Goal: Task Accomplishment & Management: Use online tool/utility

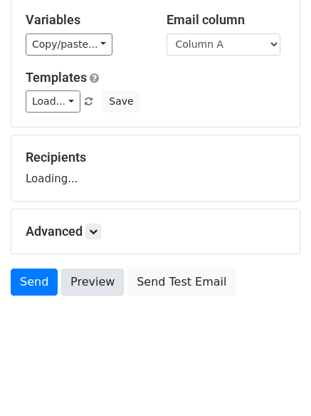
scroll to position [80, 0]
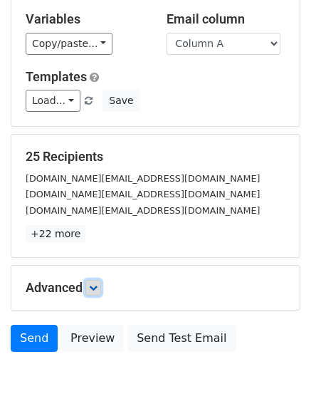
click at [94, 292] on link at bounding box center [93, 288] width 16 height 16
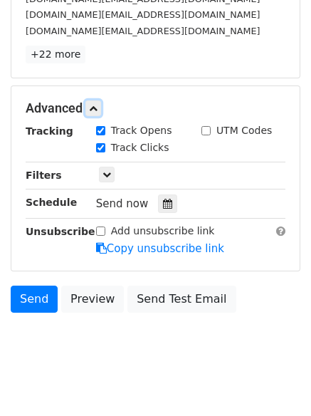
scroll to position [265, 0]
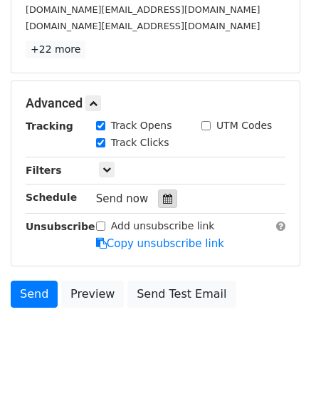
click at [163, 197] on icon at bounding box center [167, 199] width 9 height 10
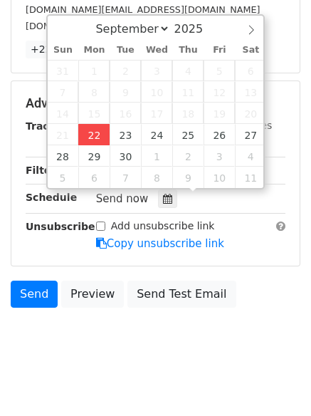
type input "2025-09-22 12:00"
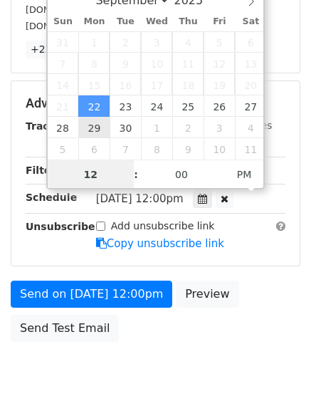
scroll to position [1, 0]
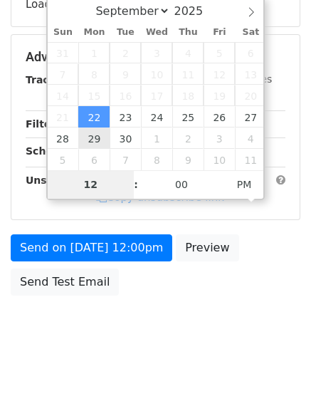
type input "4"
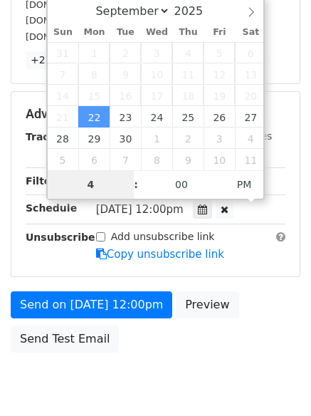
scroll to position [265, 0]
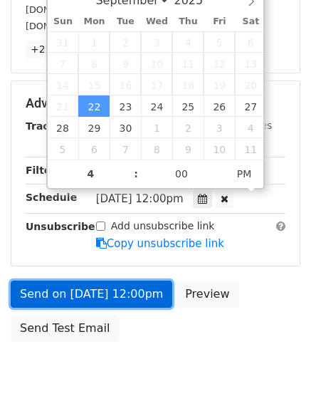
type input "2025-09-22 16:00"
click at [89, 283] on link "Send on Sep 22 at 12:00pm" at bounding box center [92, 294] width 162 height 27
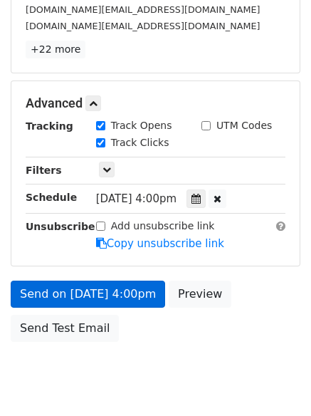
scroll to position [254, 0]
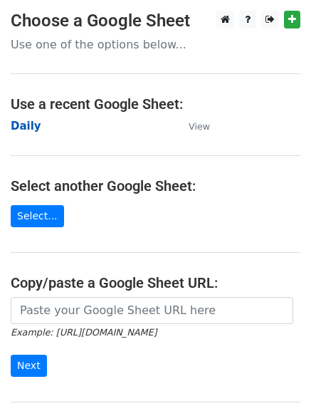
click at [21, 123] on strong "Daily" at bounding box center [26, 126] width 31 height 13
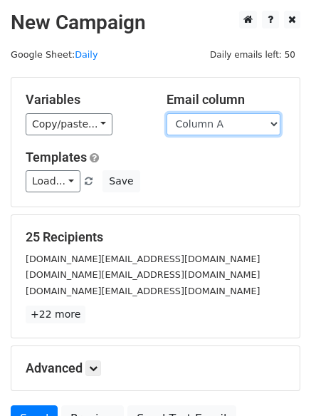
click at [255, 128] on select "Column A Column B Column C Column D Column E Column F" at bounding box center [224, 124] width 114 height 22
select select "Column B"
click at [167, 113] on select "Column A Column B Column C Column D Column E Column F" at bounding box center [224, 124] width 114 height 22
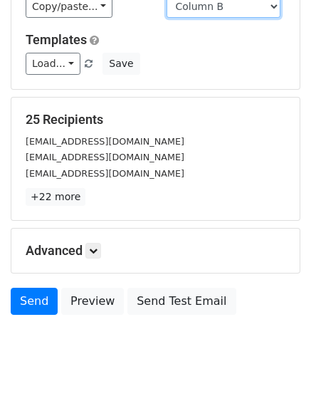
scroll to position [137, 0]
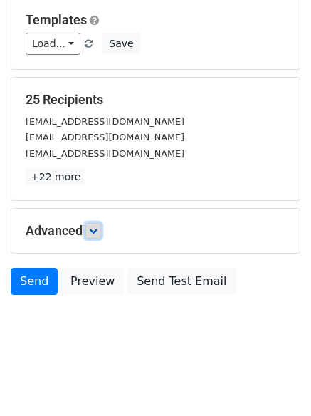
click at [91, 234] on link at bounding box center [93, 231] width 16 height 16
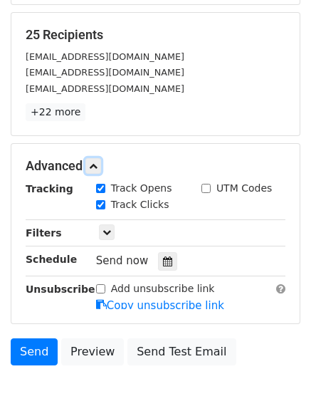
scroll to position [269, 0]
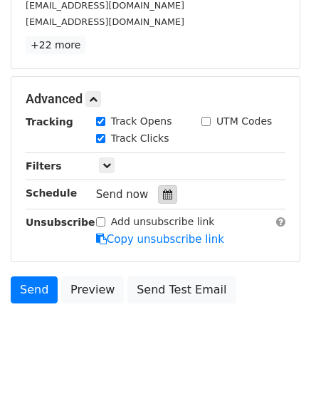
click at [158, 202] on div at bounding box center [167, 194] width 19 height 19
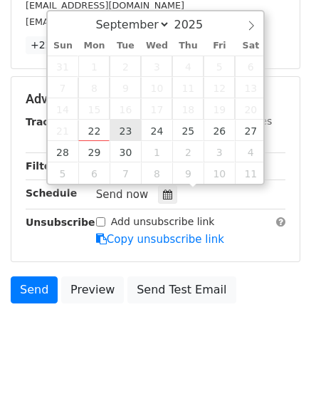
type input "2025-09-23 12:00"
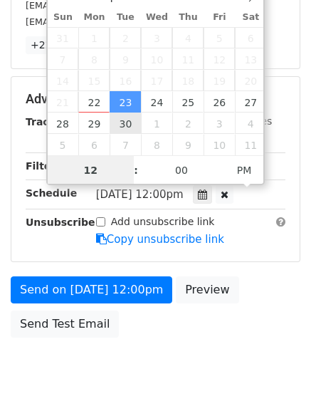
scroll to position [1, 0]
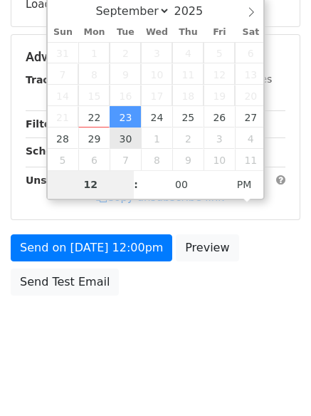
type input "5"
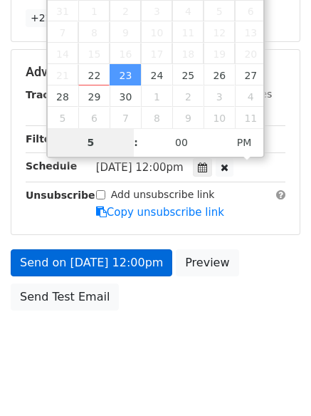
scroll to position [311, 0]
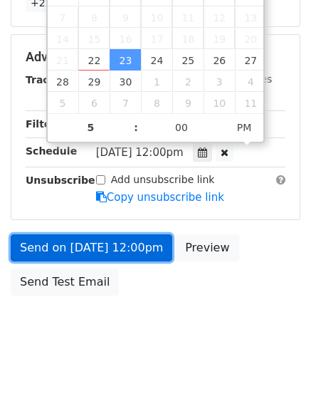
type input "2025-09-23 17:00"
click at [109, 244] on link "Send on Sep 23 at 12:00pm" at bounding box center [92, 247] width 162 height 27
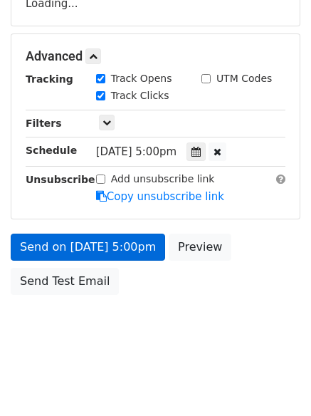
scroll to position [254, 0]
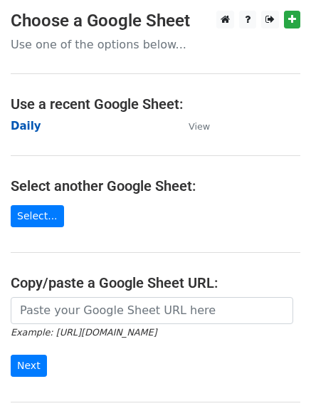
click at [22, 127] on strong "Daily" at bounding box center [26, 126] width 31 height 13
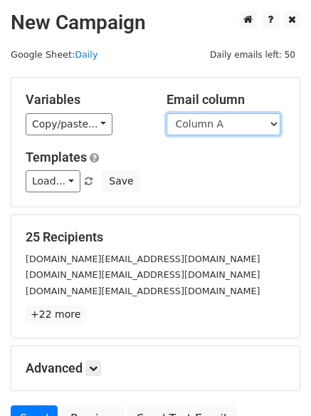
drag, startPoint x: 212, startPoint y: 122, endPoint x: 212, endPoint y: 132, distance: 9.3
click at [212, 124] on select "Column A Column B Column C Column D Column E Column F" at bounding box center [224, 124] width 114 height 22
select select "Column C"
click at [167, 113] on select "Column A Column B Column C Column D Column E Column F" at bounding box center [224, 124] width 114 height 22
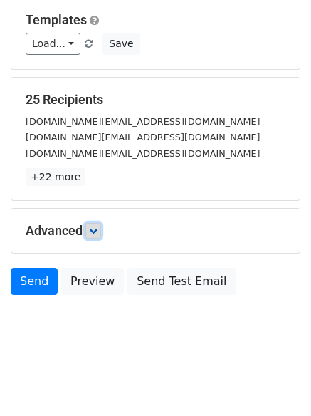
click at [98, 234] on icon at bounding box center [93, 230] width 9 height 9
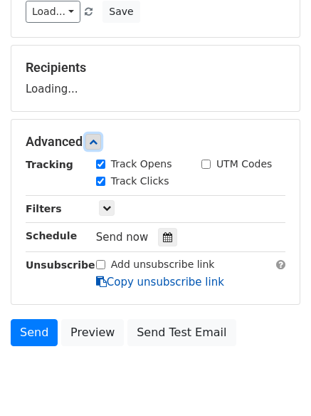
scroll to position [203, 0]
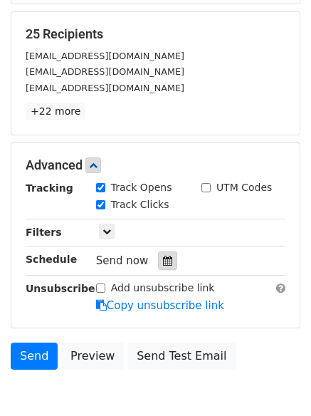
drag, startPoint x: 158, startPoint y: 248, endPoint x: 167, endPoint y: 253, distance: 9.9
click at [159, 248] on div "Tracking Track Opens UTM Codes Track Clicks Filters Only include spreadsheet ro…" at bounding box center [156, 246] width 260 height 133
click at [165, 266] on icon at bounding box center [167, 261] width 9 height 10
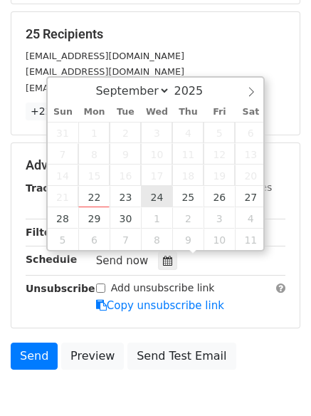
type input "2025-09-24 12:00"
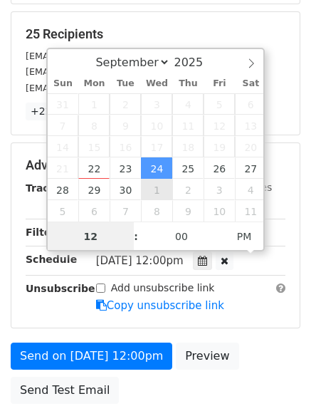
scroll to position [1, 0]
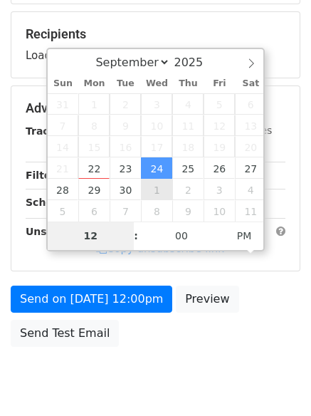
type input "6"
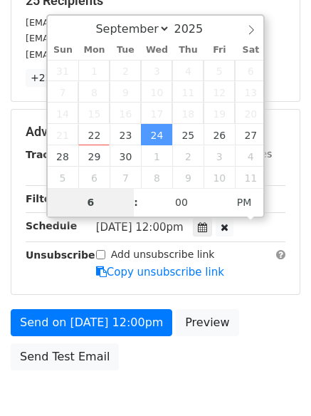
scroll to position [254, 0]
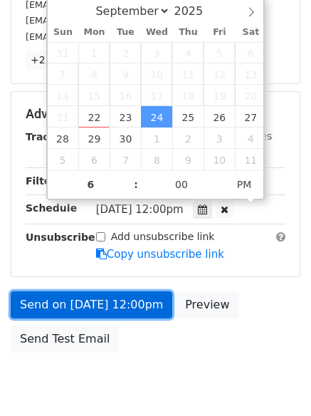
type input "2025-09-24 18:00"
click at [88, 299] on link "Send on Sep 24 at 12:00pm" at bounding box center [92, 304] width 162 height 27
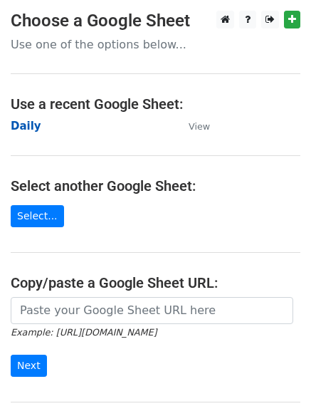
click at [25, 123] on strong "Daily" at bounding box center [26, 126] width 31 height 13
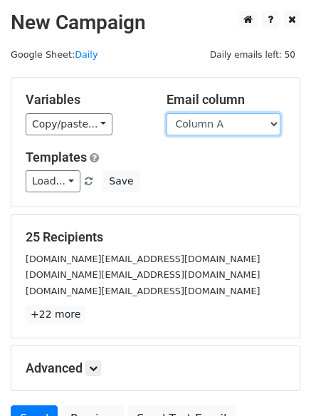
click at [200, 127] on select "Column A Column B Column C Column D Column E Column F" at bounding box center [224, 124] width 114 height 22
select select "Column D"
click at [167, 113] on select "Column A Column B Column C Column D Column E Column F" at bounding box center [224, 124] width 114 height 22
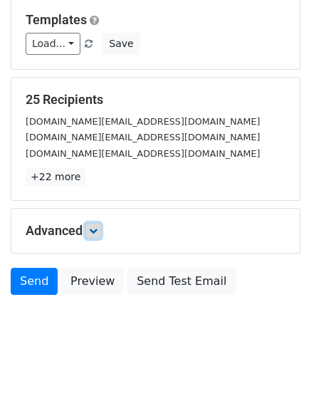
click at [95, 229] on icon at bounding box center [93, 230] width 9 height 9
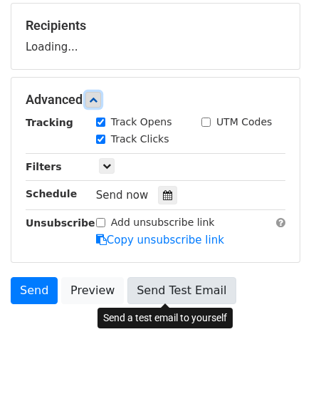
scroll to position [212, 0]
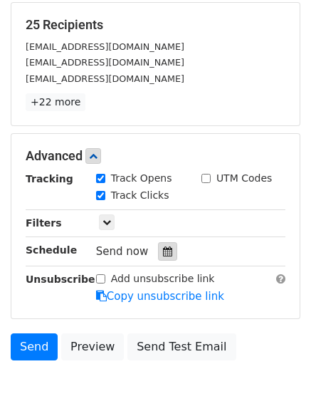
click at [163, 252] on icon at bounding box center [167, 251] width 9 height 10
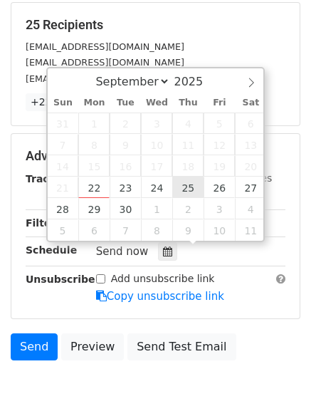
type input "2025-09-25 12:00"
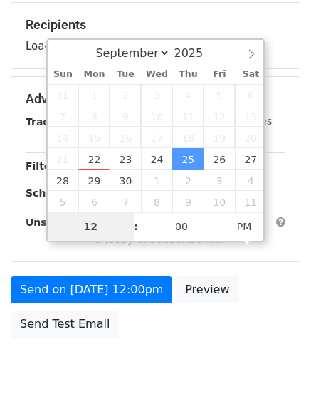
type input "7"
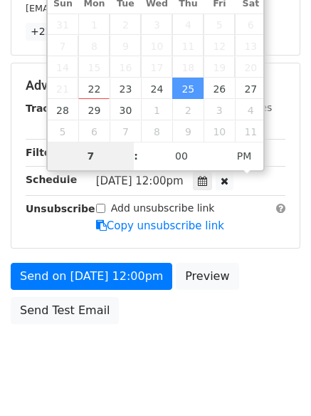
scroll to position [311, 0]
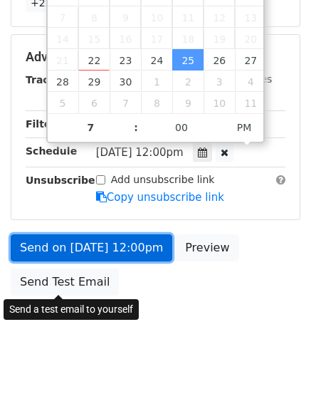
type input "2025-09-25 19:00"
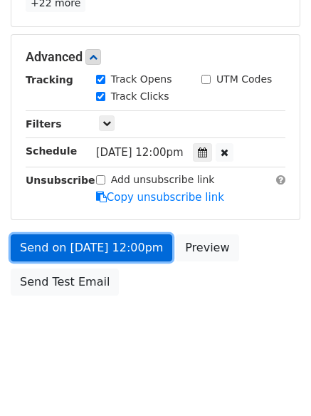
click at [83, 244] on link "Send on Sep 25 at 12:00pm" at bounding box center [92, 247] width 162 height 27
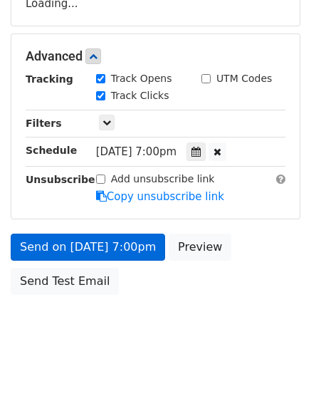
scroll to position [254, 0]
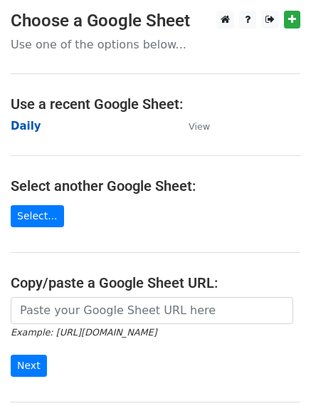
click at [19, 125] on strong "Daily" at bounding box center [26, 126] width 31 height 13
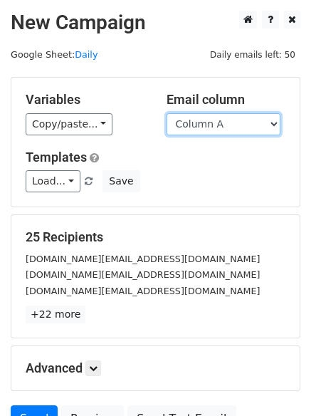
drag, startPoint x: 198, startPoint y: 124, endPoint x: 202, endPoint y: 130, distance: 7.7
click at [198, 124] on select "Column A Column B Column C Column D Column E Column F" at bounding box center [224, 124] width 114 height 22
click at [167, 113] on select "Column A Column B Column C Column D Column E Column F" at bounding box center [224, 124] width 114 height 22
click at [192, 128] on select "Column A Column B Column C Column D Column E Column F" at bounding box center [224, 124] width 114 height 22
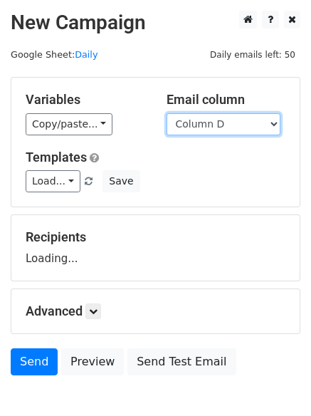
select select "Column E"
click at [167, 113] on select "Column A Column B Column C Column D Column E Column F" at bounding box center [224, 124] width 114 height 22
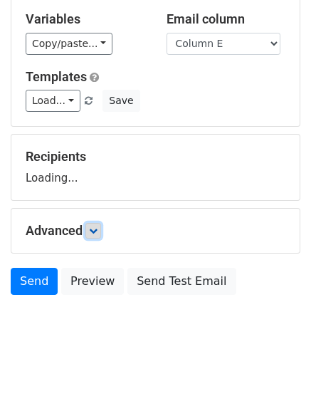
click at [98, 231] on icon at bounding box center [93, 230] width 9 height 9
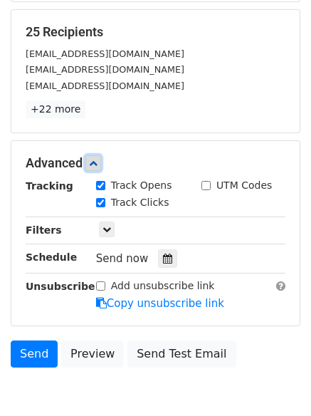
scroll to position [211, 0]
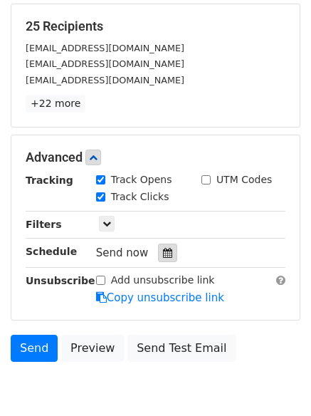
click at [165, 260] on div at bounding box center [167, 253] width 19 height 19
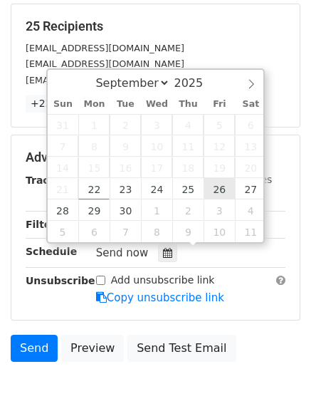
type input "2025-09-26 12:00"
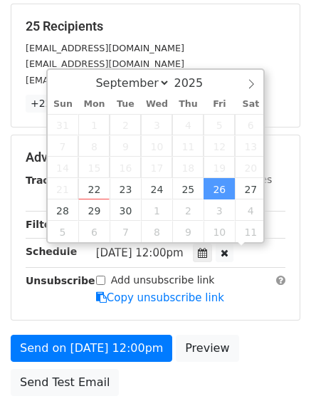
scroll to position [1, 0]
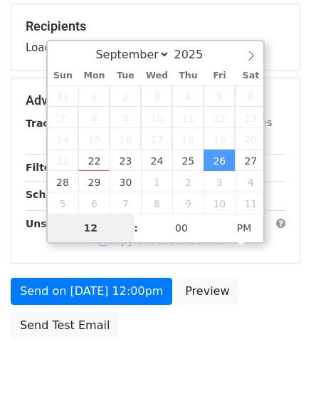
type input "7"
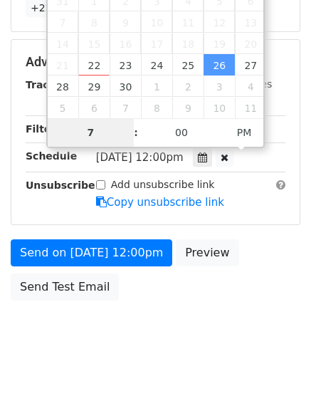
scroll to position [311, 0]
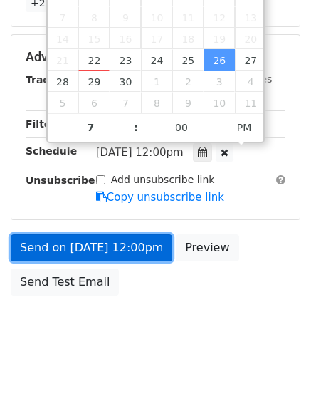
type input "2025-09-26 19:00"
click at [85, 246] on link "Send on Sep 26 at 12:00pm" at bounding box center [92, 247] width 162 height 27
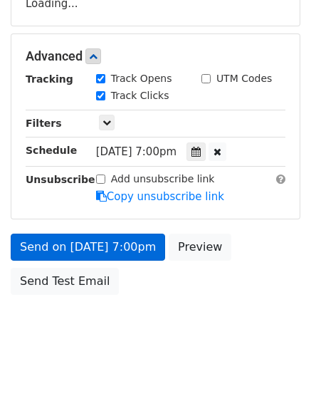
scroll to position [254, 0]
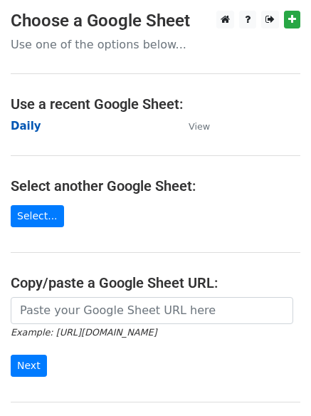
click at [26, 124] on strong "Daily" at bounding box center [26, 126] width 31 height 13
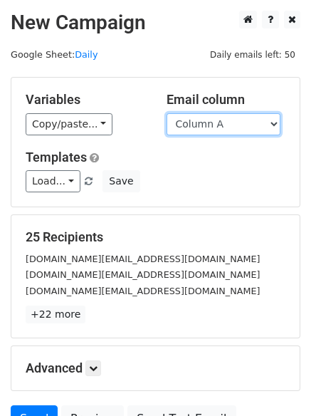
click at [227, 131] on select "Column A Column B Column C Column D Column E Column F" at bounding box center [224, 124] width 114 height 22
select select "Column F"
click at [167, 113] on select "Column A Column B Column C Column D Column E Column F" at bounding box center [224, 124] width 114 height 22
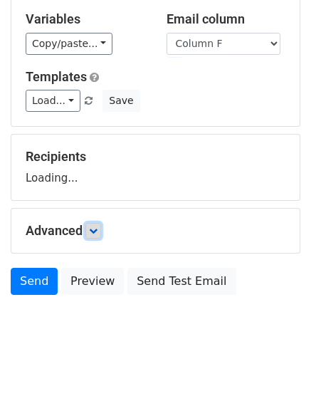
click at [90, 236] on link at bounding box center [93, 231] width 16 height 16
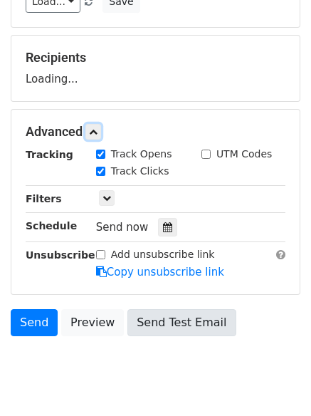
scroll to position [220, 0]
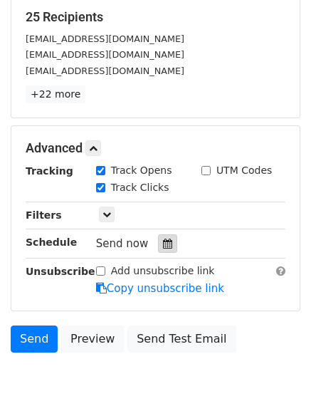
click at [163, 244] on icon at bounding box center [167, 244] width 9 height 10
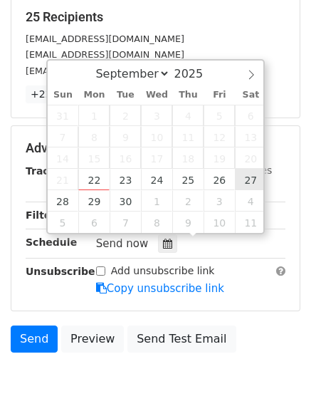
type input "[DATE] 12:00"
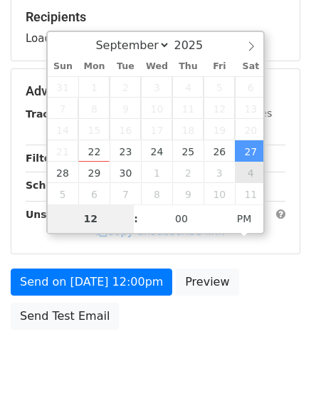
type input "9"
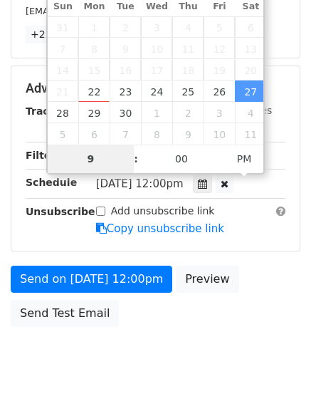
scroll to position [311, 0]
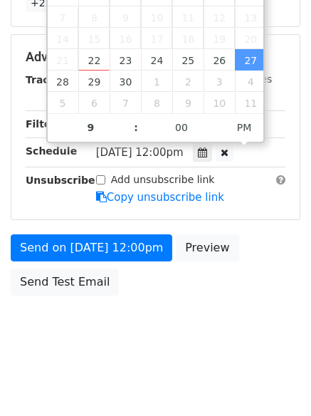
type input "[DATE] 21:00"
click at [107, 221] on form "Variables Copy/paste... {{Column A}} {{Column B}} {{Column C}} {{Column D}} {{C…" at bounding box center [156, 34] width 290 height 537
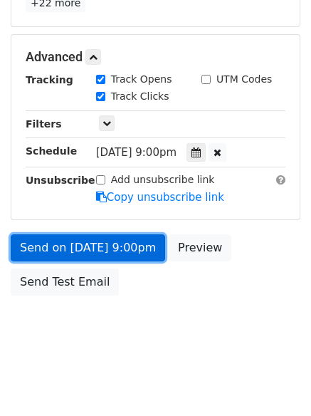
click at [103, 240] on link "Send on [DATE] 9:00pm" at bounding box center [88, 247] width 155 height 27
